Goal: Task Accomplishment & Management: Use online tool/utility

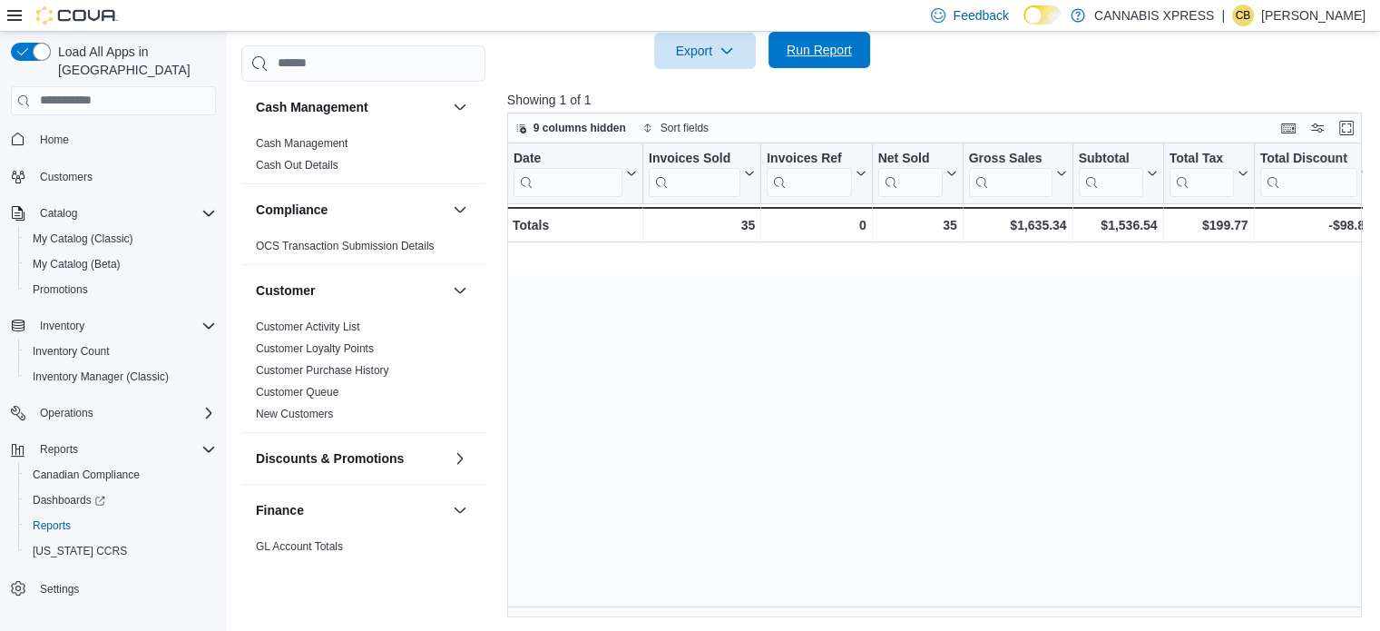
scroll to position [0, 1053]
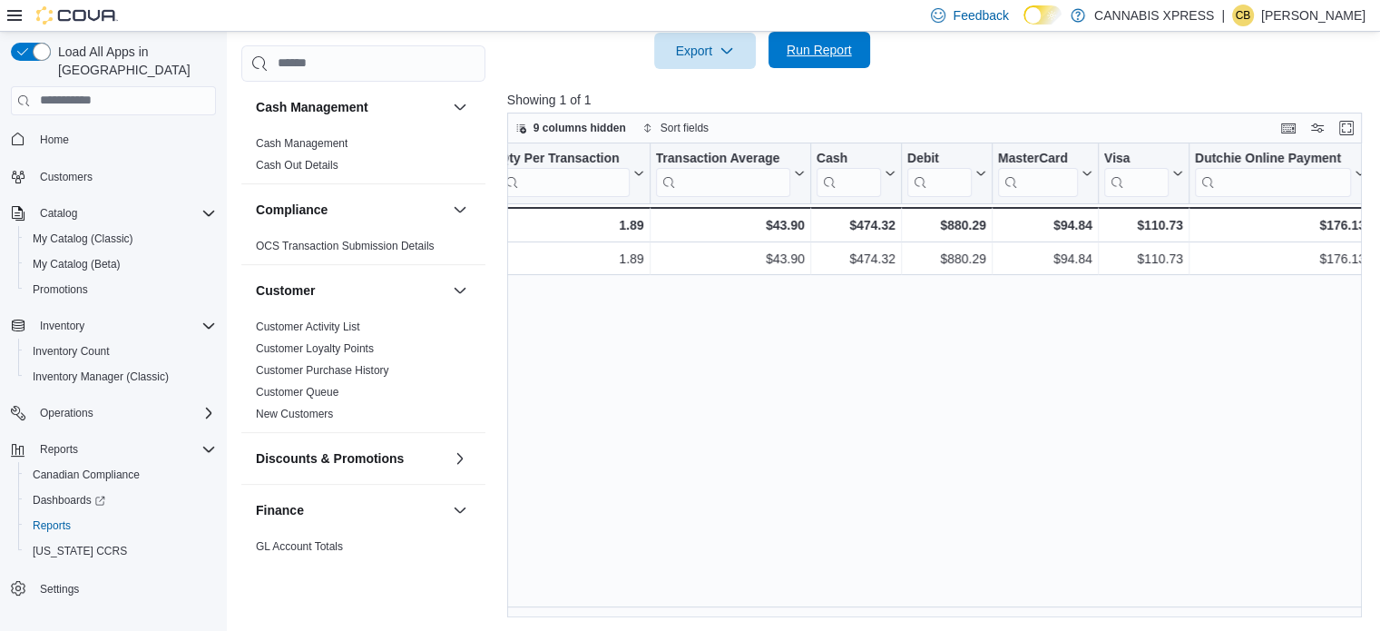
click at [822, 51] on span "Run Report" at bounding box center [819, 50] width 65 height 18
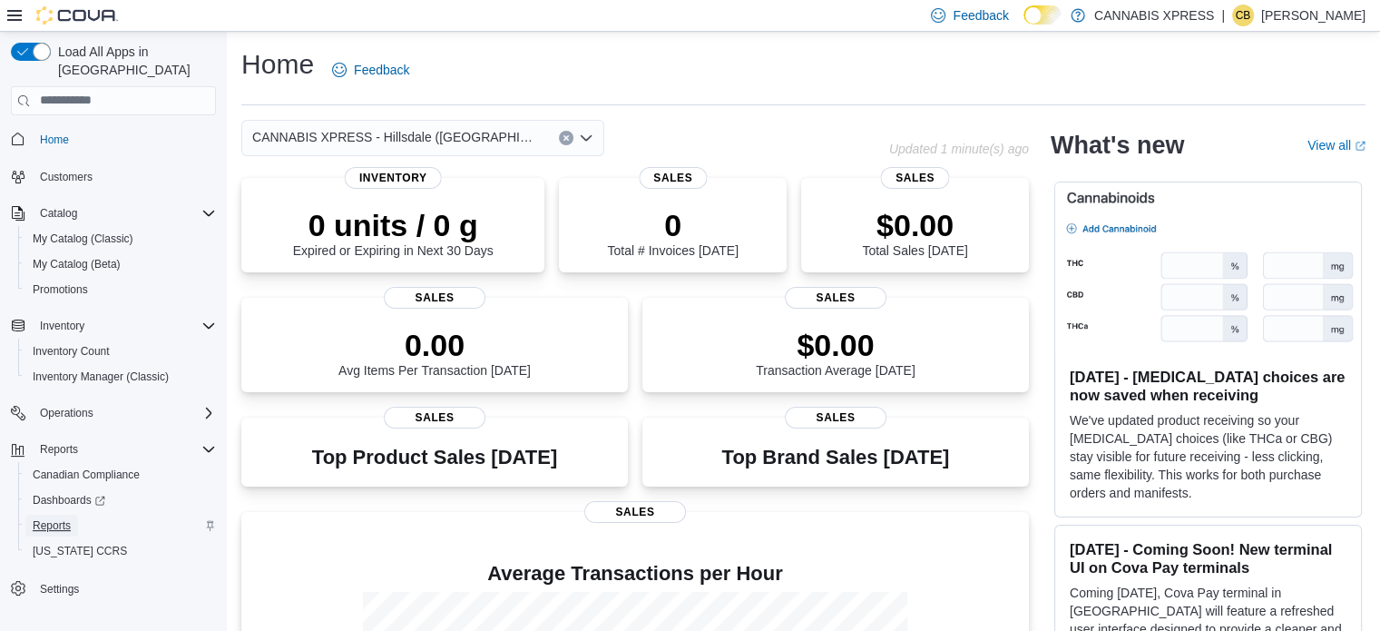
click at [66, 518] on span "Reports" at bounding box center [52, 525] width 38 height 15
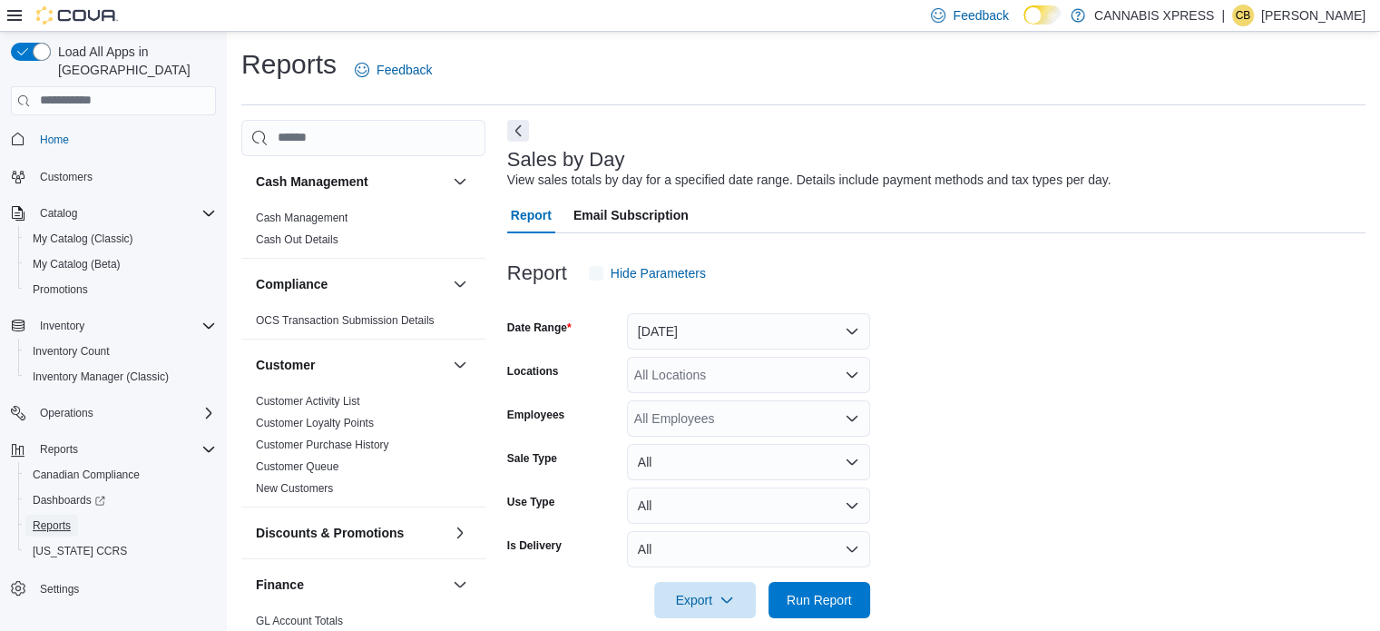
scroll to position [23, 0]
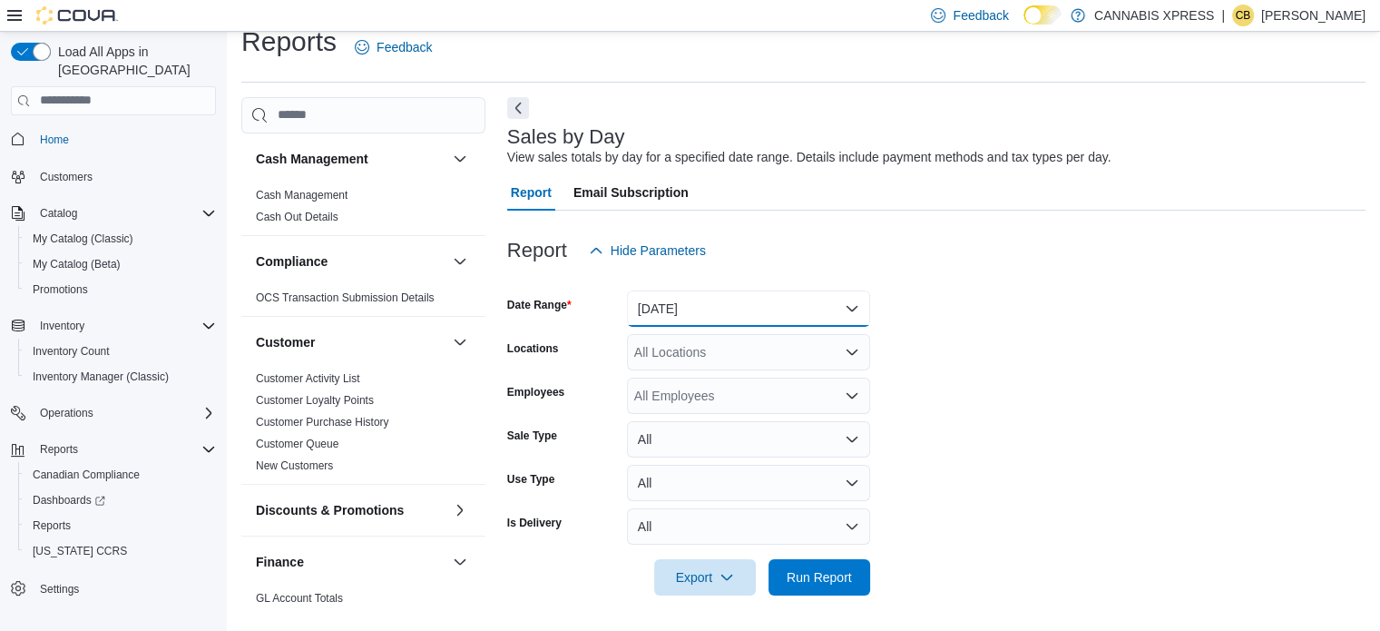
click at [667, 308] on button "Yesterday" at bounding box center [748, 308] width 243 height 36
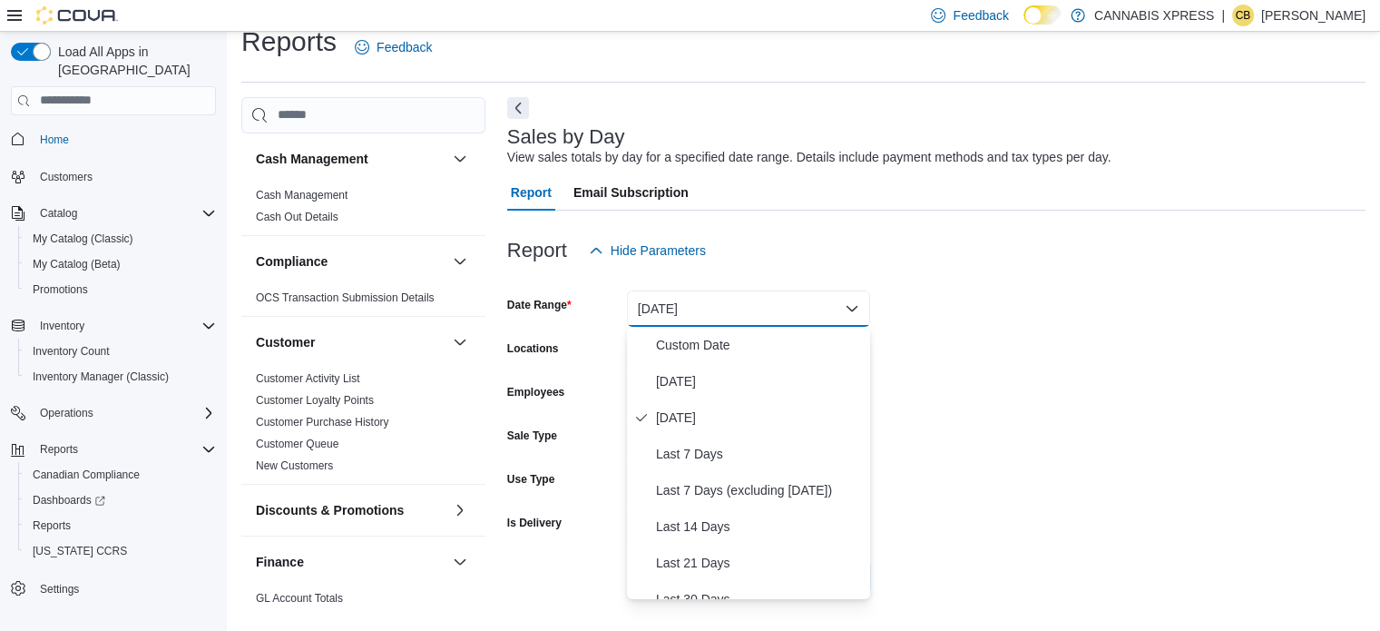
click at [1104, 370] on form "Date Range Yesterday Locations All Locations Employees All Employees Sale Type …" at bounding box center [936, 432] width 859 height 327
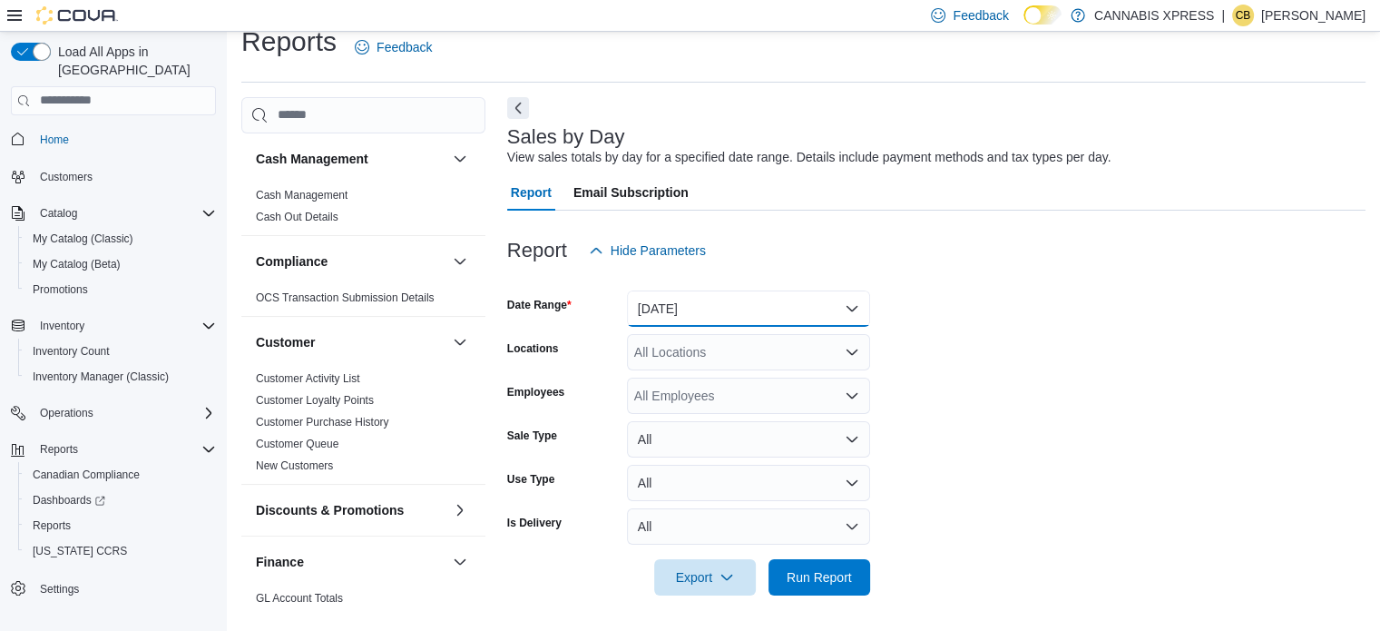
click at [691, 300] on button "Yesterday" at bounding box center [748, 308] width 243 height 36
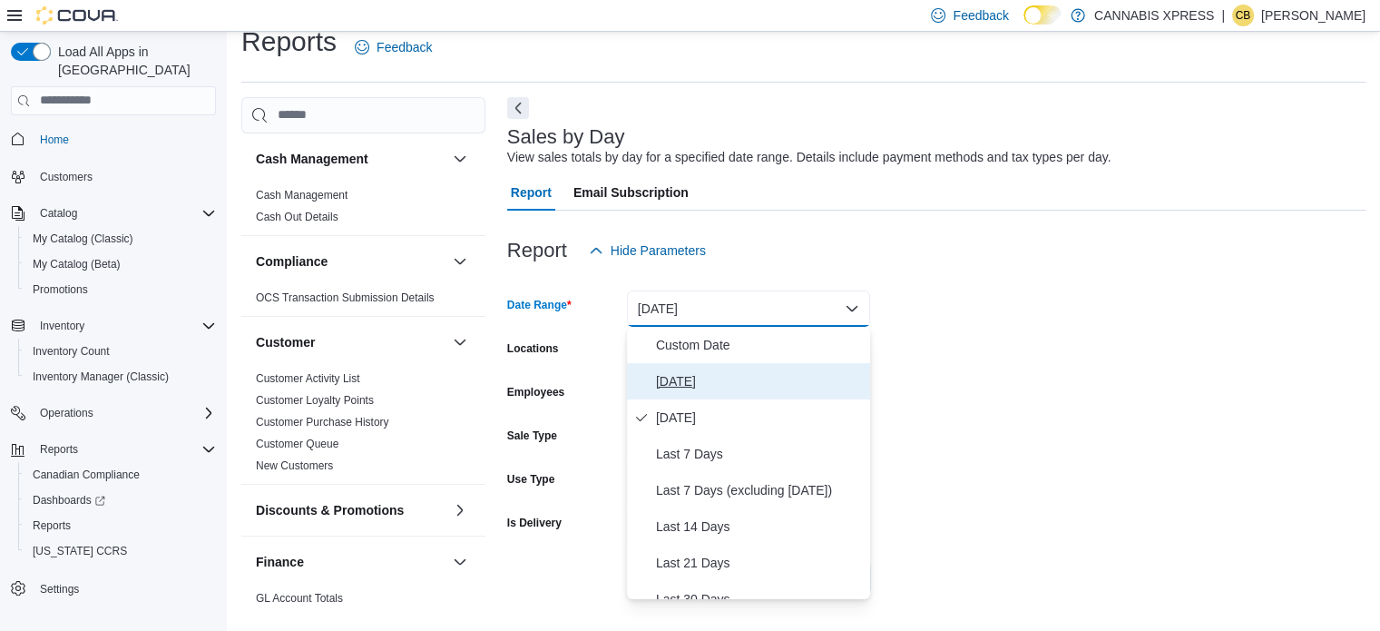
click at [670, 366] on button "[DATE]" at bounding box center [748, 381] width 243 height 36
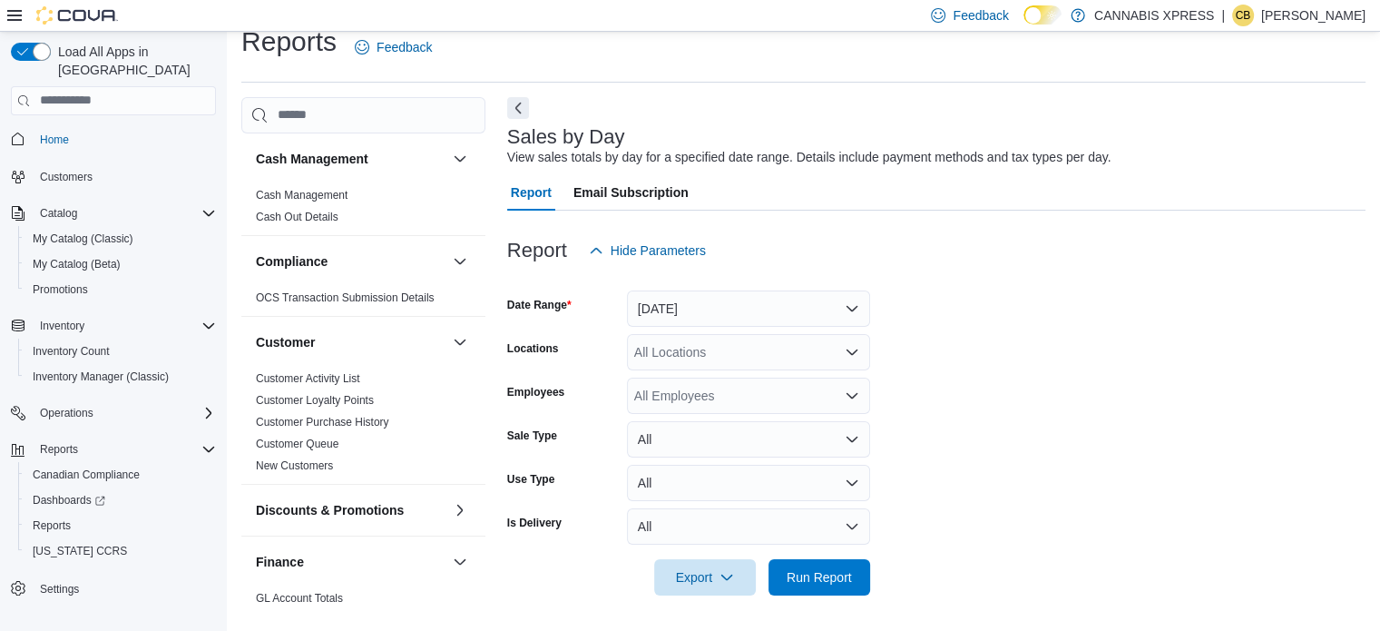
click at [668, 338] on div "All Locations" at bounding box center [748, 352] width 243 height 36
click at [693, 284] on div at bounding box center [936, 280] width 859 height 22
click at [688, 302] on button "[DATE]" at bounding box center [748, 308] width 243 height 36
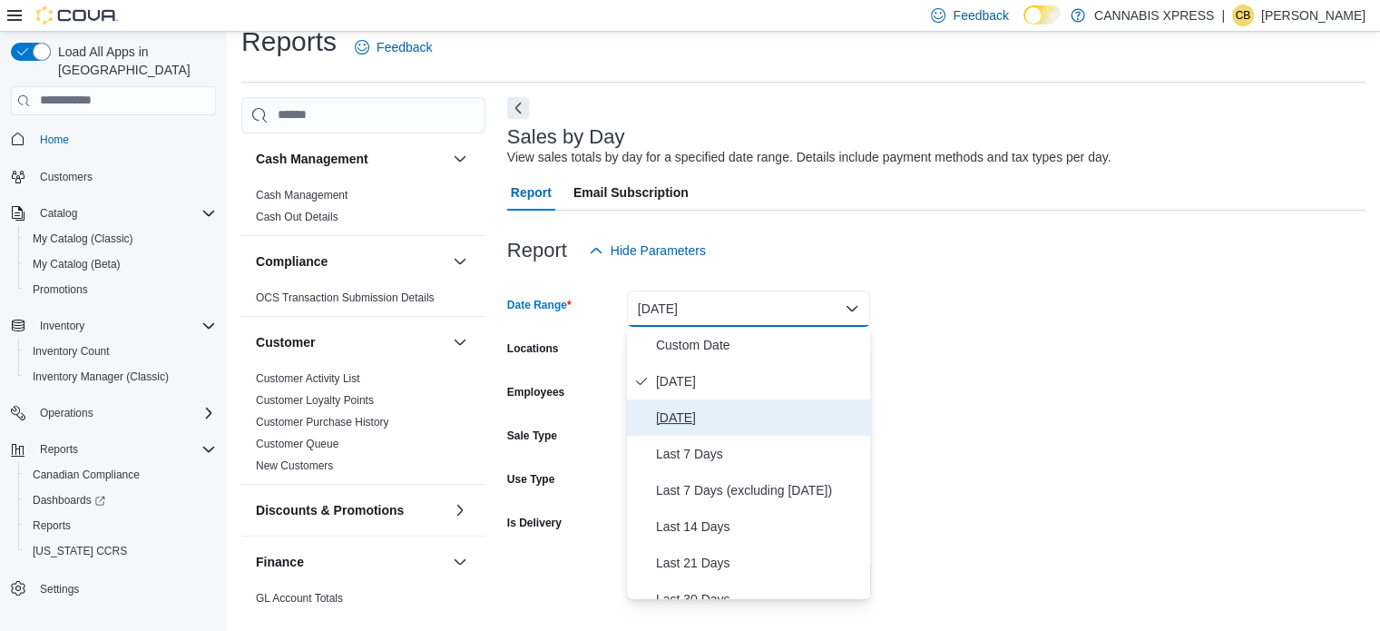
click at [689, 416] on span "Yesterday" at bounding box center [759, 418] width 207 height 22
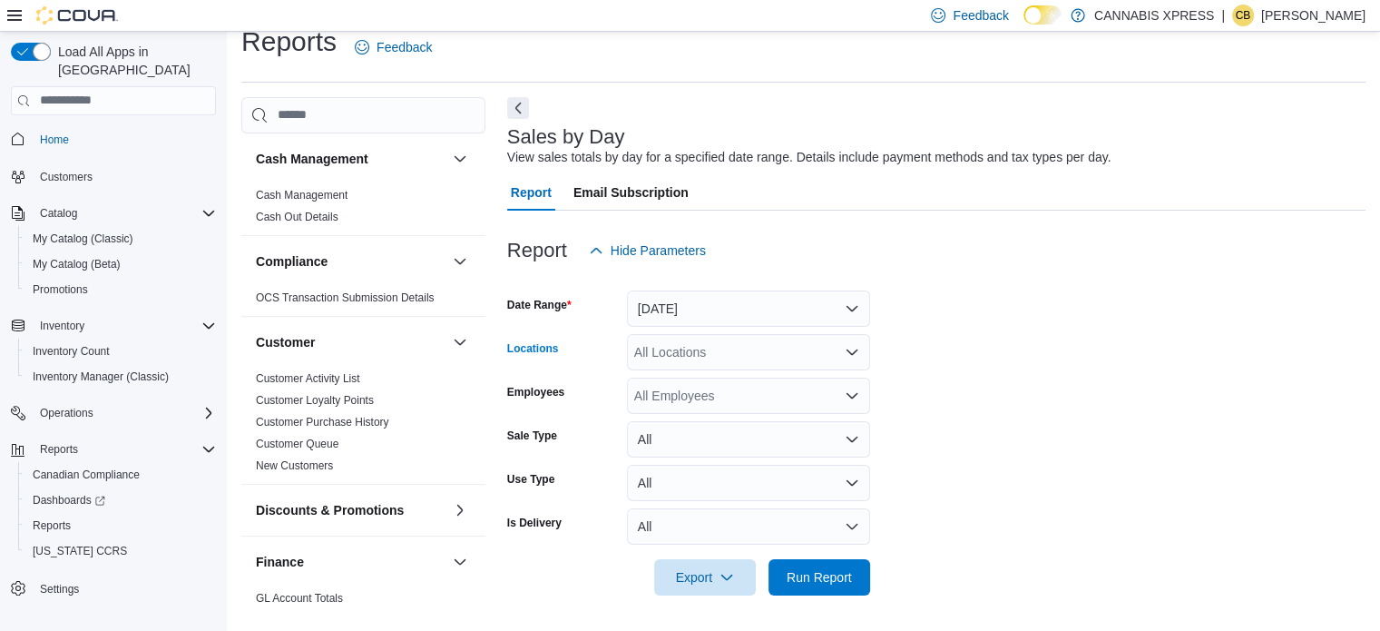
click at [682, 355] on div "All Locations" at bounding box center [748, 352] width 243 height 36
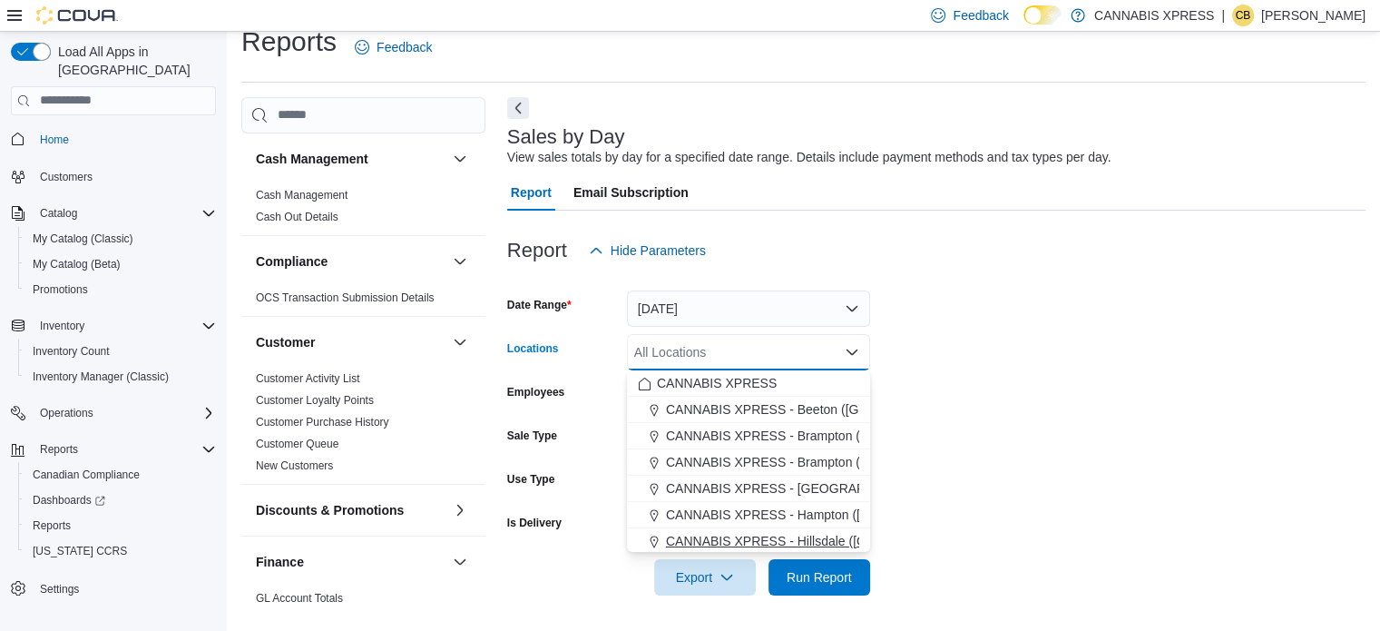
click at [790, 546] on span "CANNABIS XPRESS - Hillsdale ([GEOGRAPHIC_DATA])" at bounding box center [828, 541] width 324 height 18
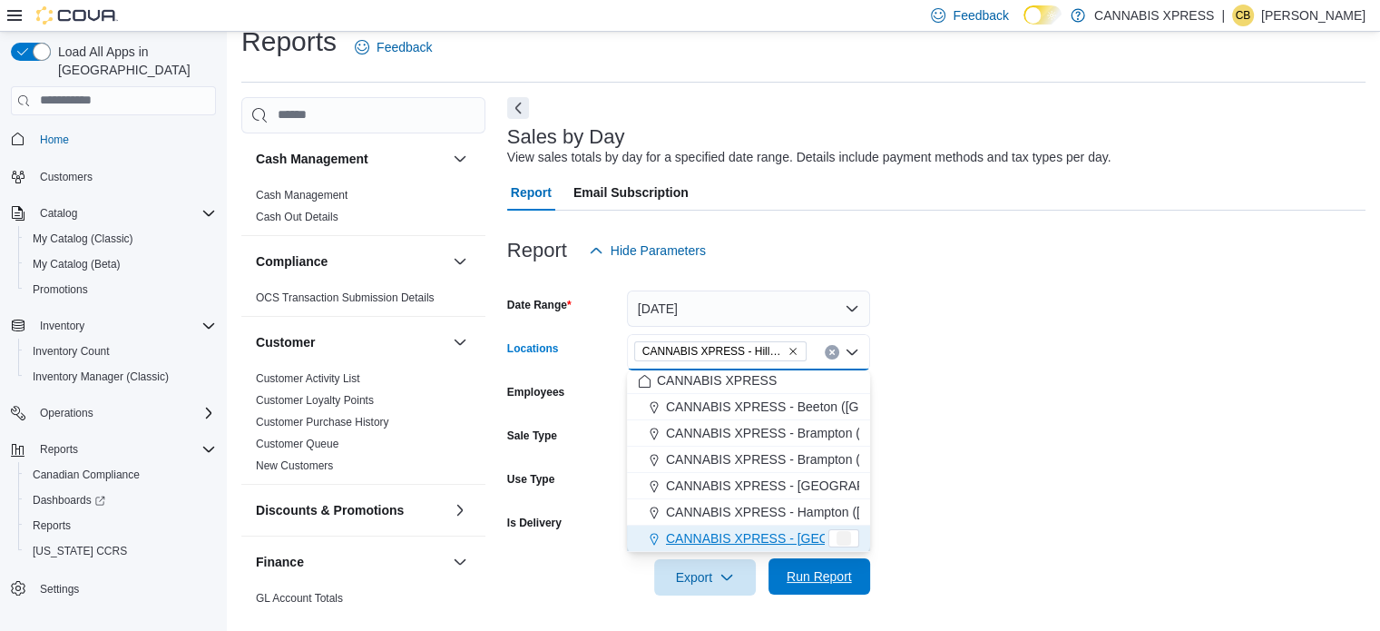
click at [813, 572] on span "Run Report" at bounding box center [819, 576] width 65 height 18
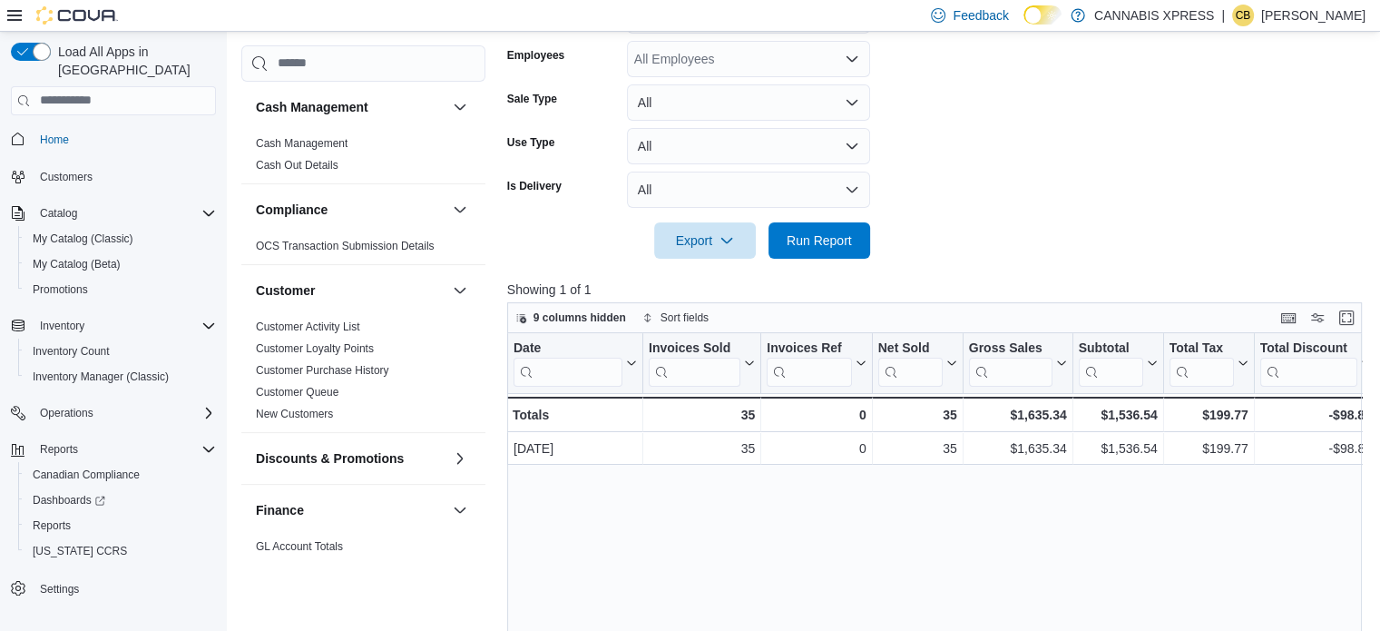
scroll to position [549, 0]
